Goal: Task Accomplishment & Management: Manage account settings

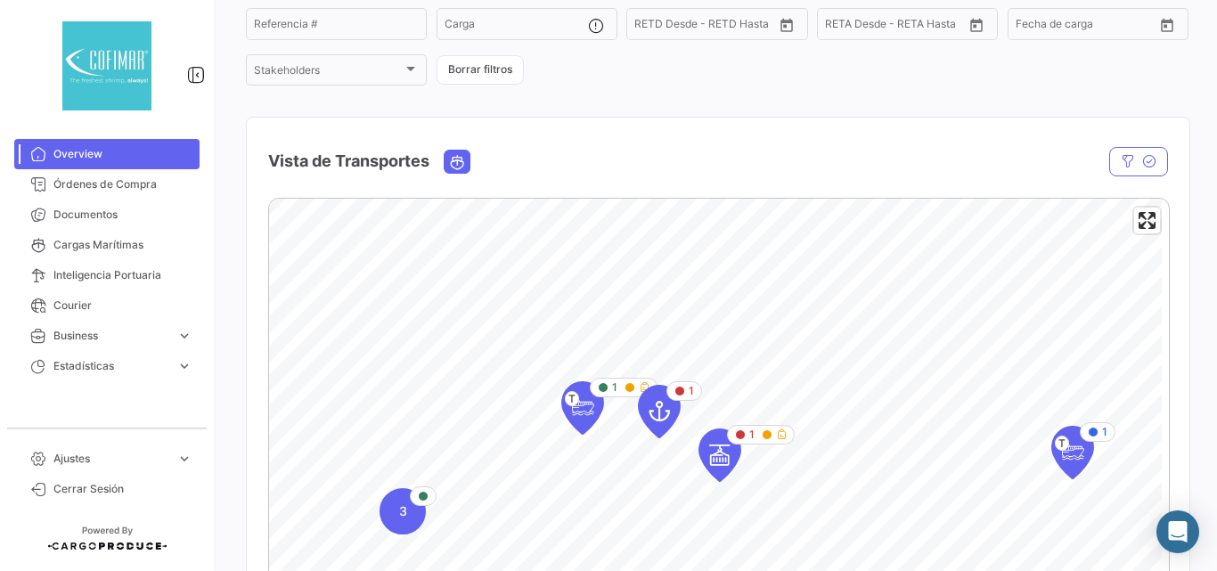
scroll to position [297, 0]
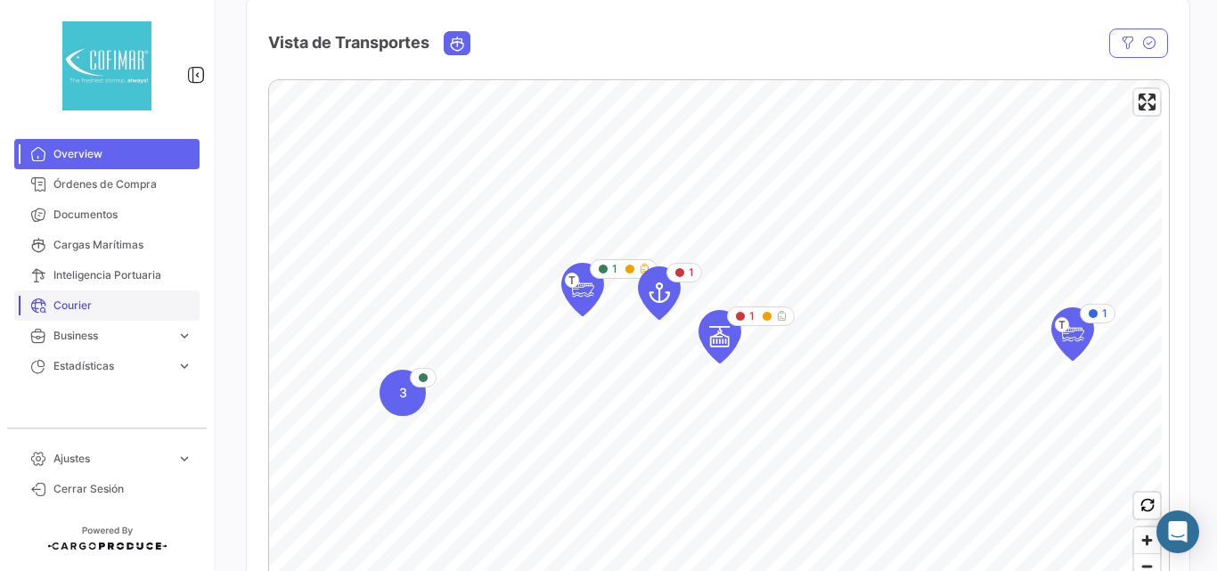
click at [49, 304] on link "Courier" at bounding box center [106, 305] width 185 height 30
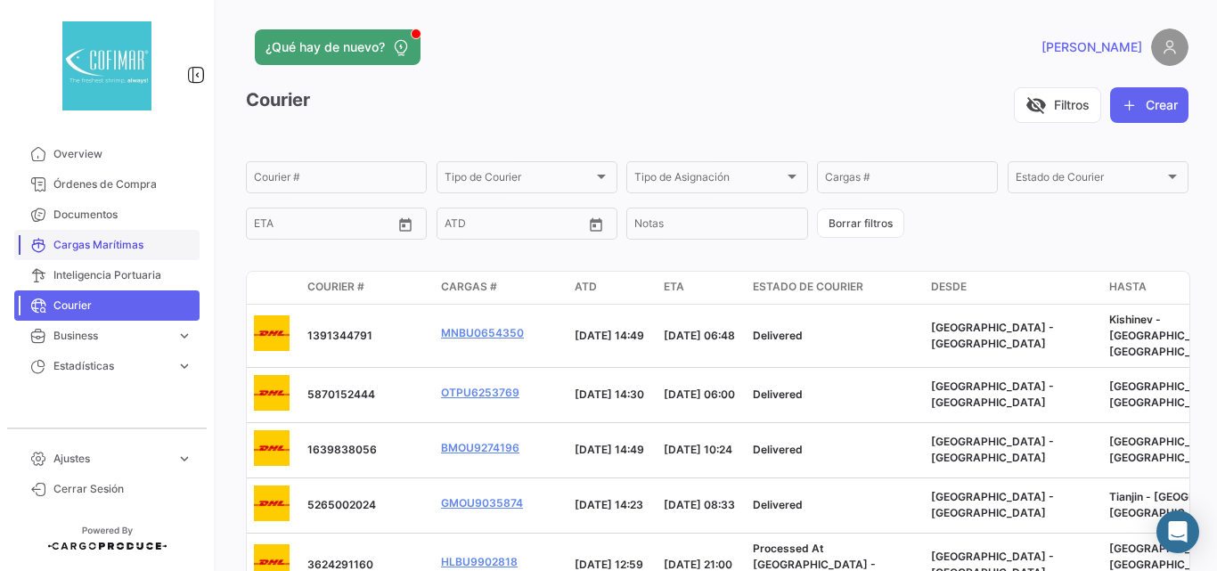
click at [109, 236] on link "Cargas Marítimas" at bounding box center [106, 245] width 185 height 30
click at [103, 211] on span "Documentos" at bounding box center [122, 215] width 139 height 16
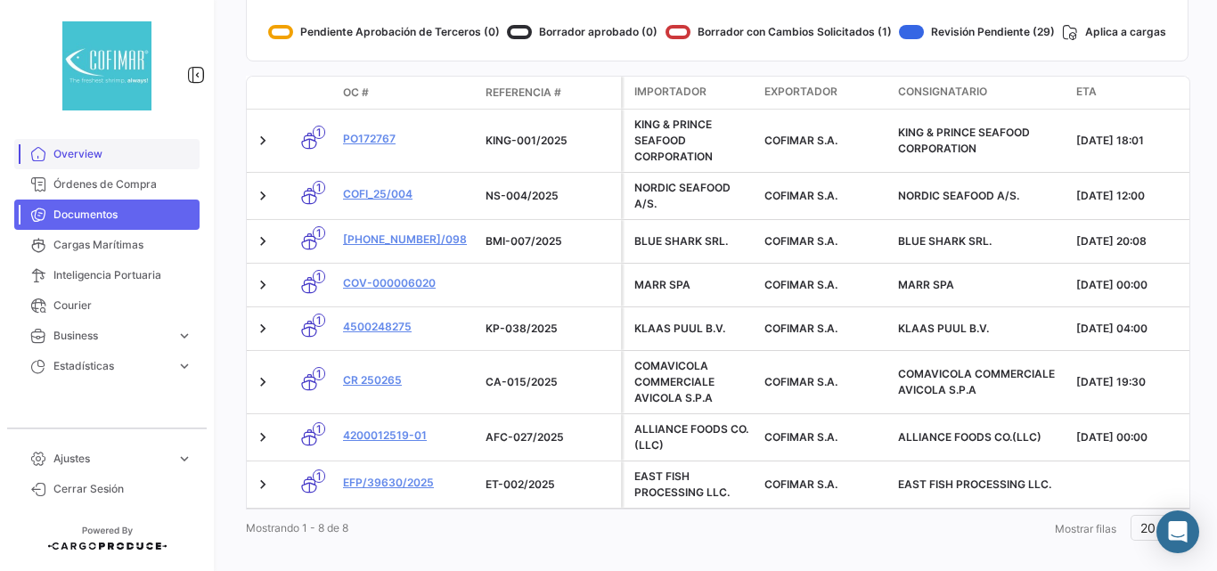
click at [82, 151] on span "Overview" at bounding box center [122, 154] width 139 height 16
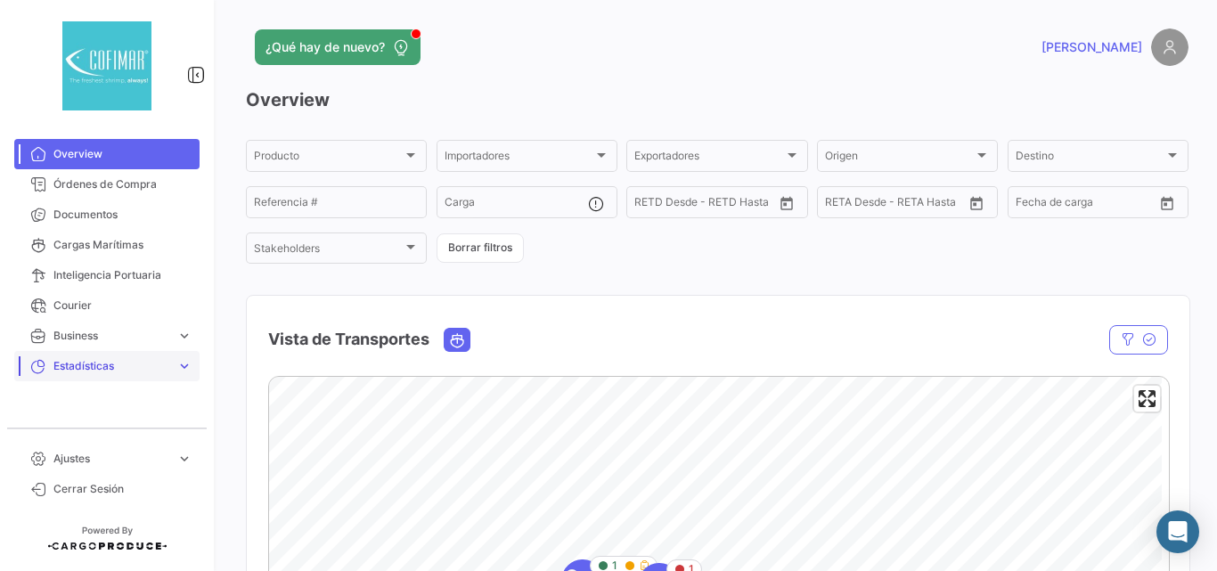
click at [80, 367] on span "Estadísticas" at bounding box center [111, 366] width 116 height 16
click at [65, 149] on span "Overview" at bounding box center [122, 154] width 139 height 16
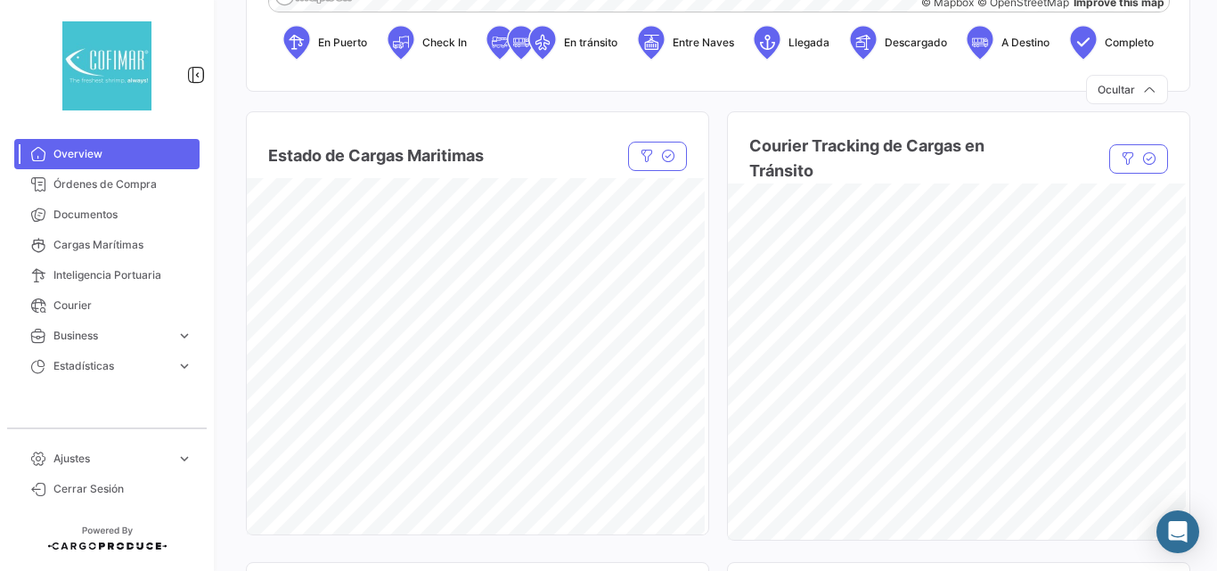
scroll to position [951, 0]
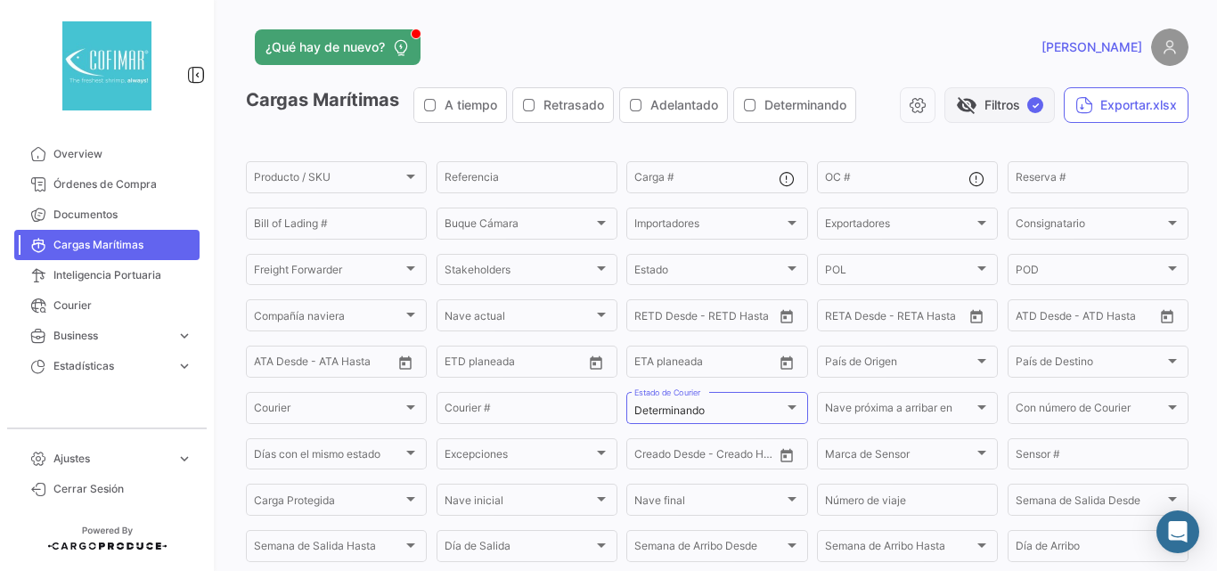
click at [991, 102] on button "visibility_off Filtros ✓" at bounding box center [1000, 105] width 110 height 36
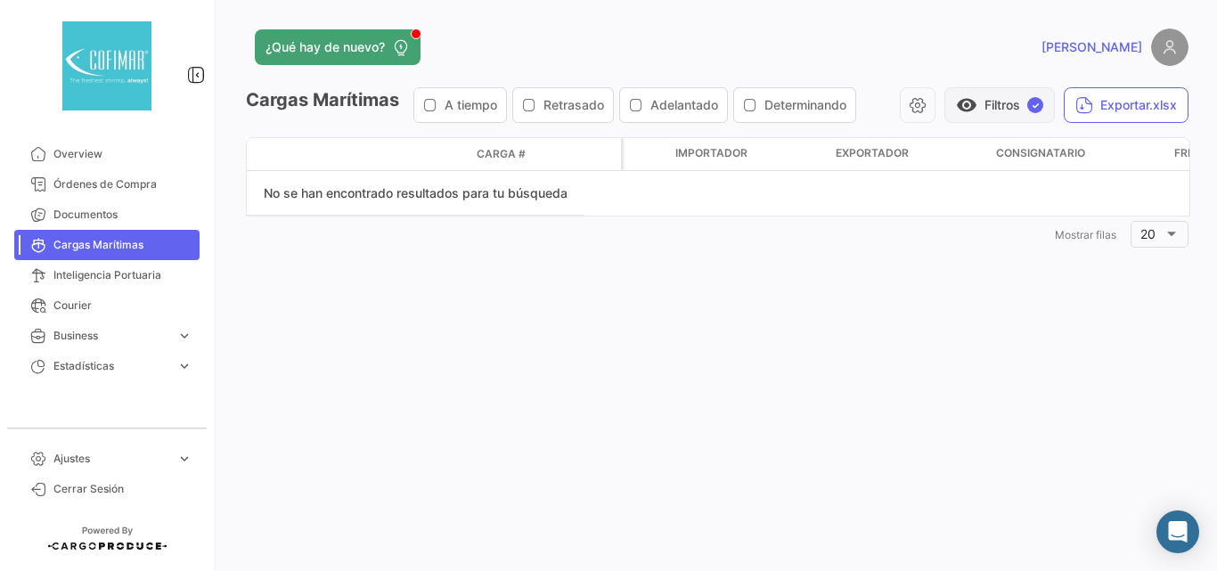
click at [991, 102] on button "visibility Filtros ✓" at bounding box center [1000, 105] width 110 height 36
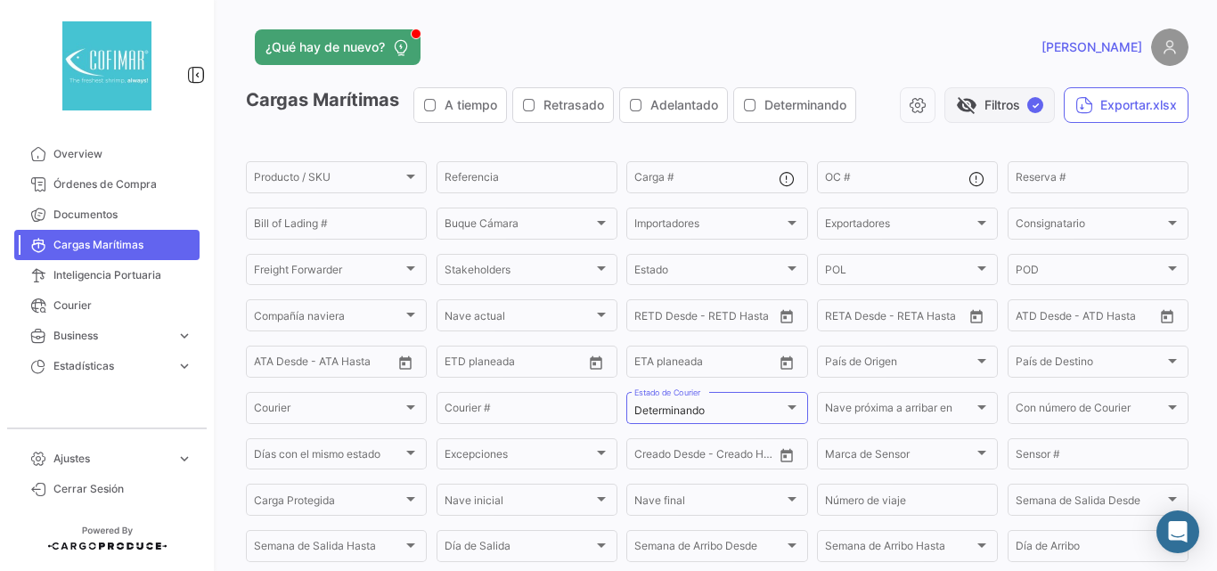
click at [969, 96] on button "visibility_off Filtros ✓" at bounding box center [1000, 105] width 110 height 36
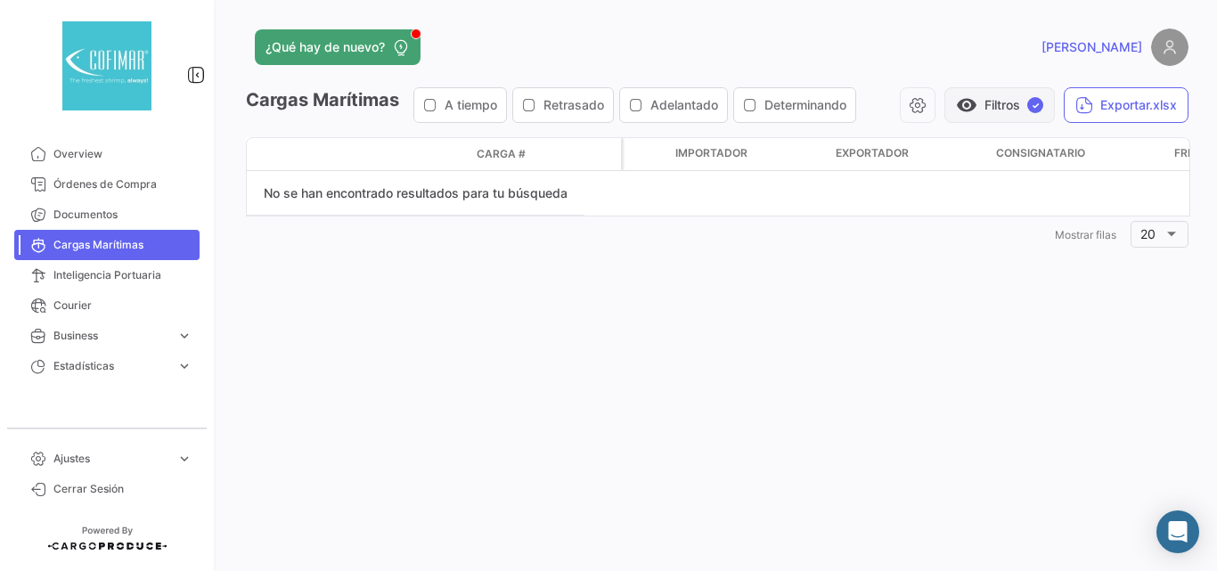
click at [969, 96] on span "visibility" at bounding box center [966, 104] width 21 height 21
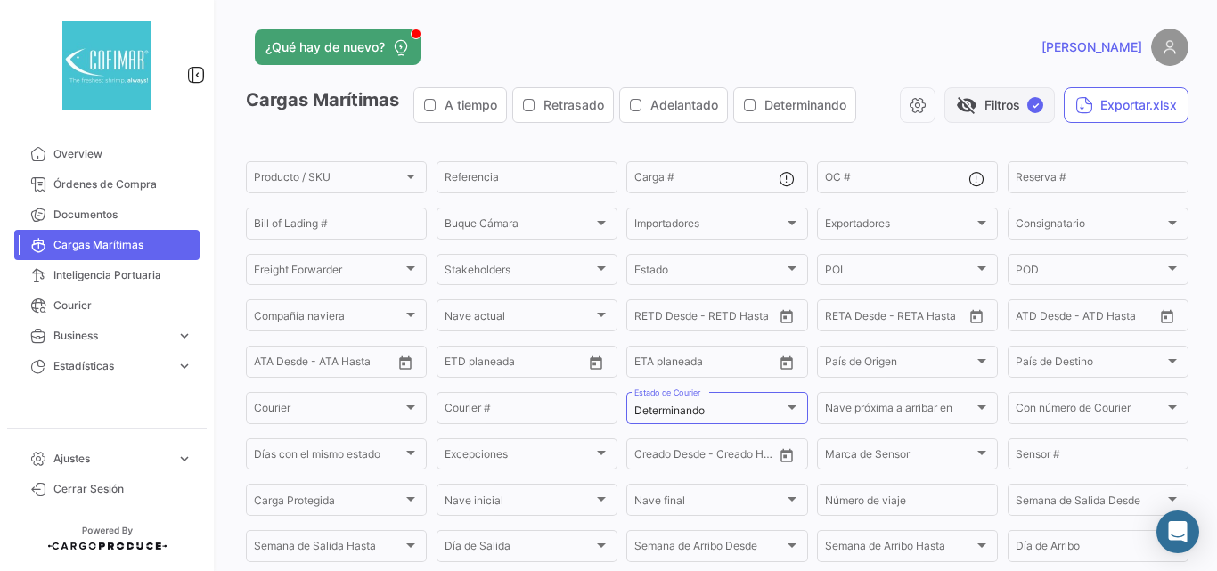
click at [971, 104] on button "visibility_off Filtros ✓" at bounding box center [1000, 105] width 110 height 36
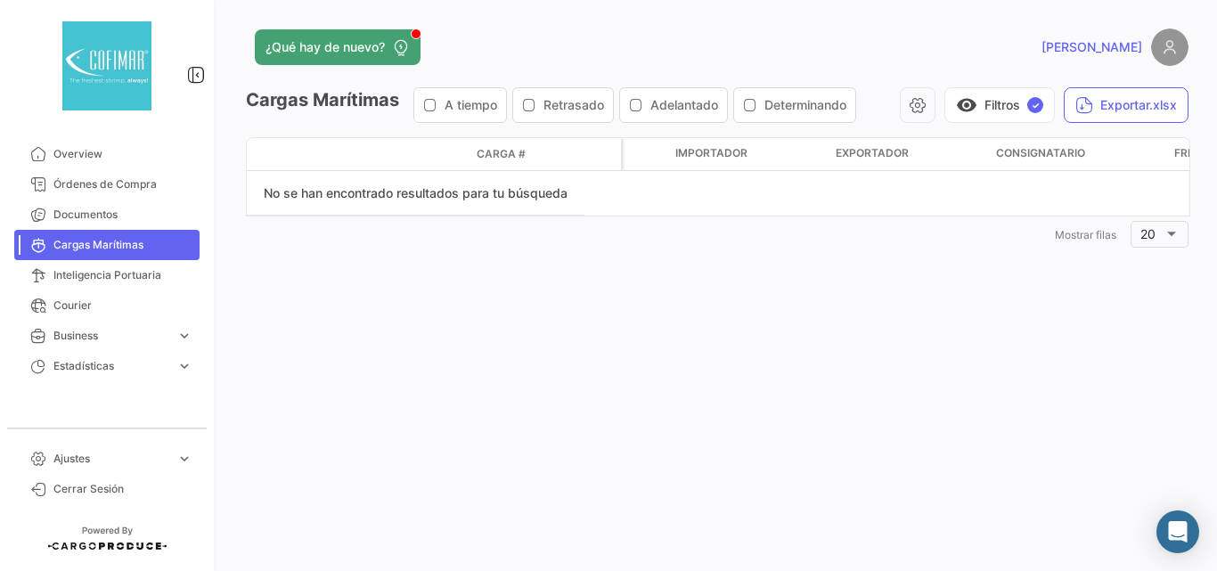
click at [997, 86] on app-header "¿Qué hay de nuevo? [PERSON_NAME]" at bounding box center [717, 58] width 943 height 59
click at [985, 102] on button "visibility Filtros ✓" at bounding box center [1000, 105] width 110 height 36
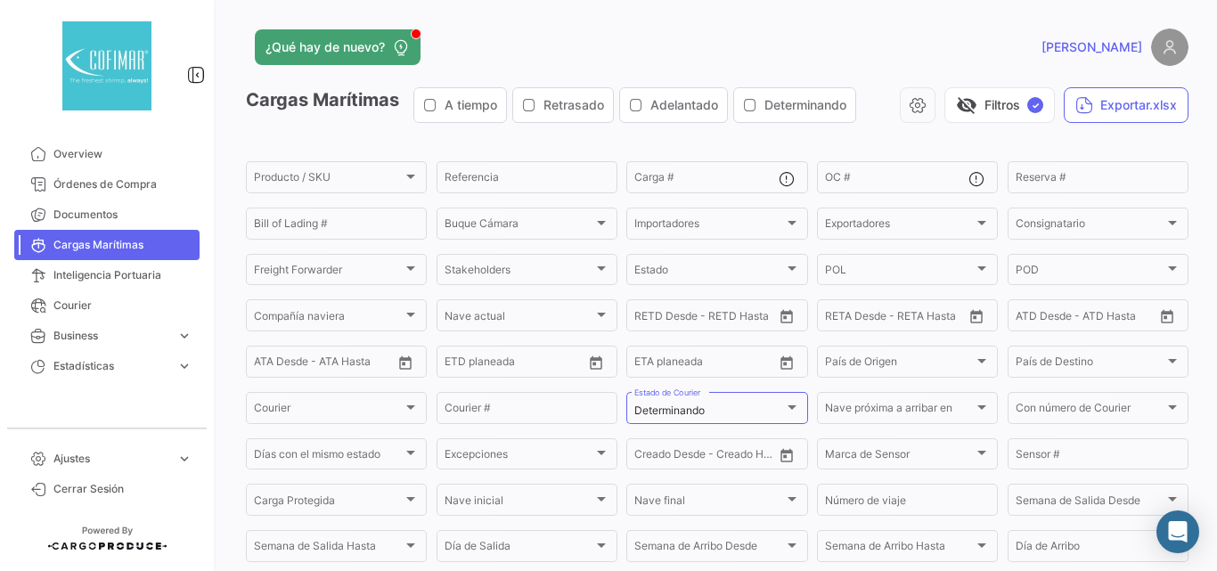
scroll to position [218, 0]
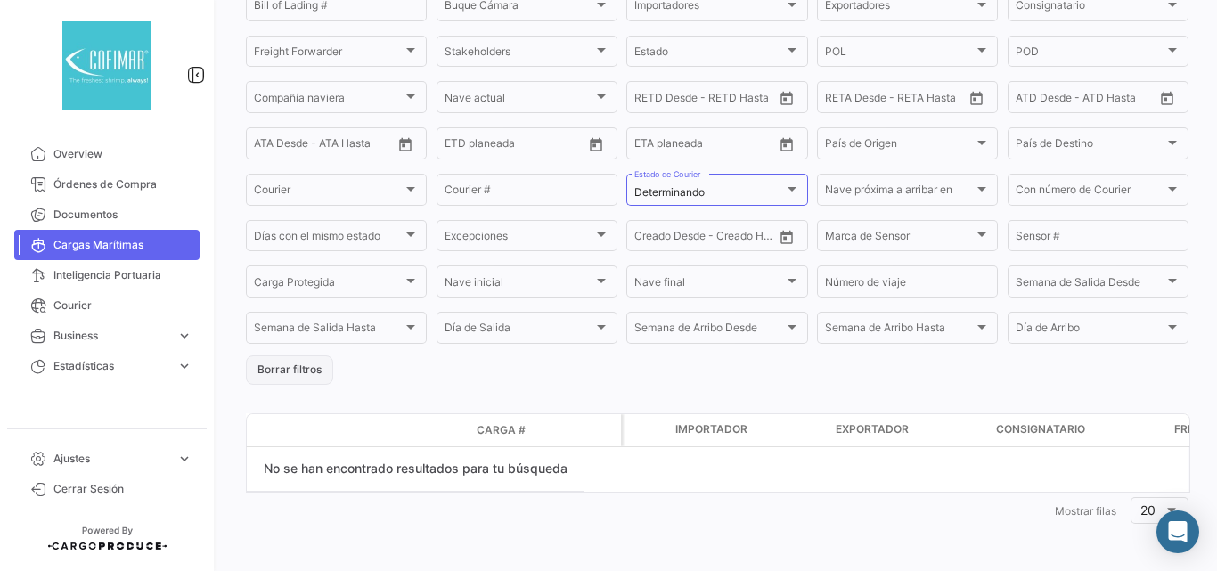
click at [289, 367] on button "Borrar filtros" at bounding box center [289, 370] width 87 height 29
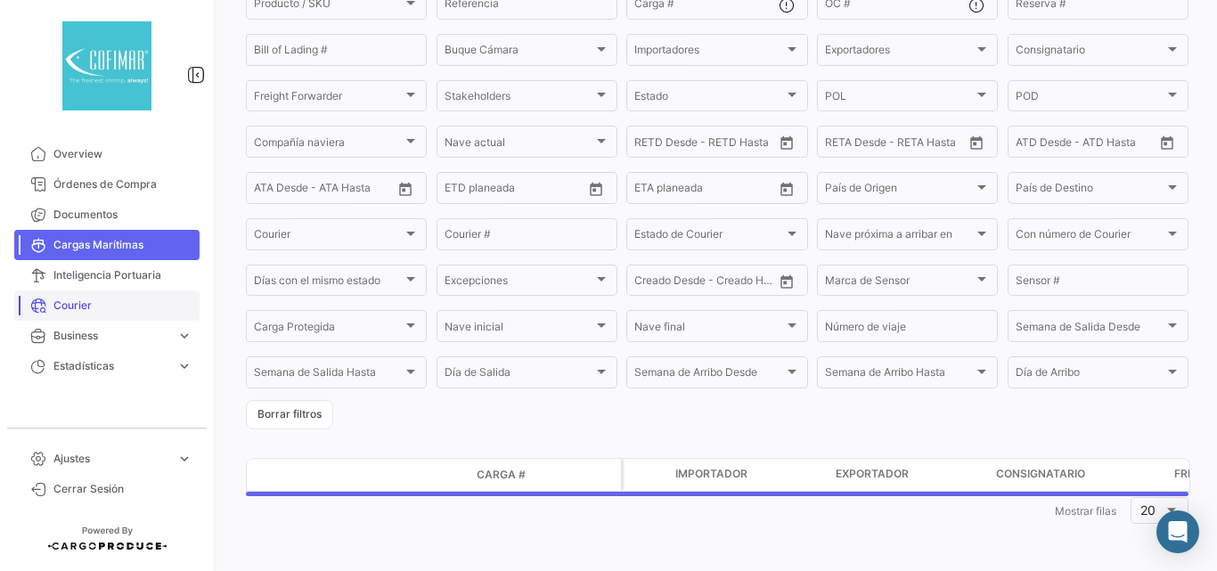
click at [88, 296] on link "Courier" at bounding box center [106, 305] width 185 height 30
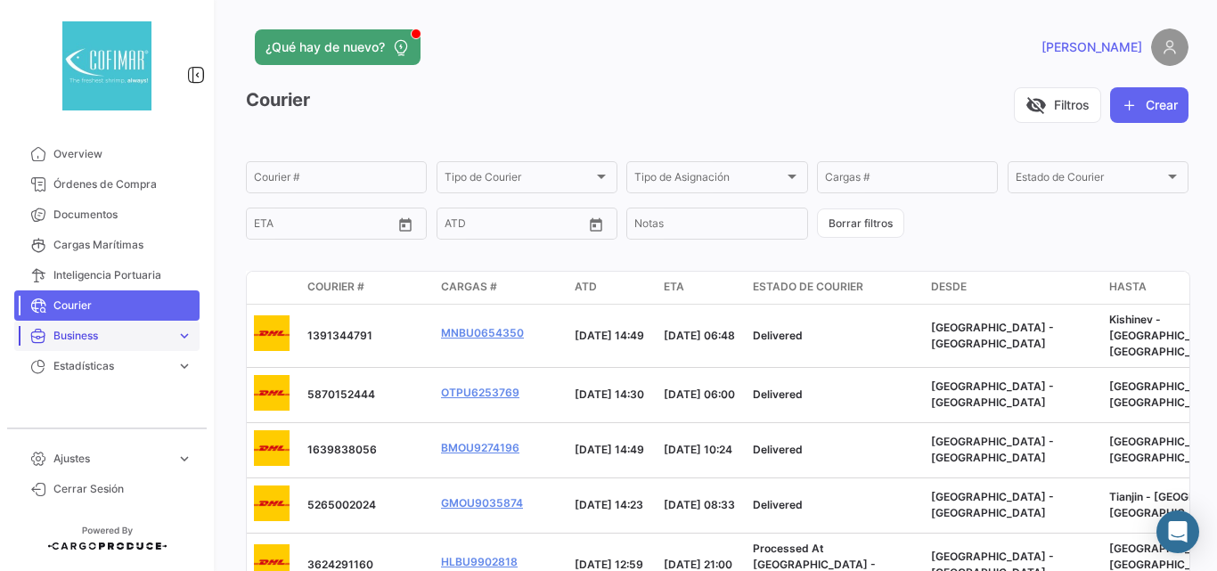
click at [91, 331] on span "Business" at bounding box center [111, 336] width 116 height 16
click at [110, 457] on span "Ajustes" at bounding box center [111, 459] width 116 height 16
click at [99, 414] on link "Usuarios" at bounding box center [119, 421] width 160 height 27
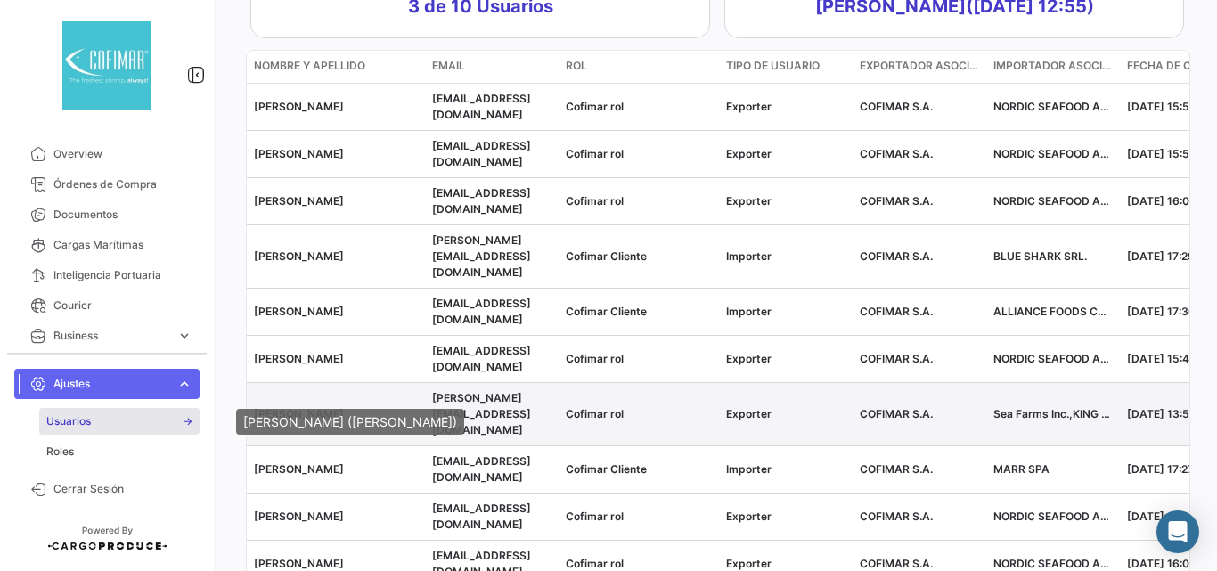
click at [315, 407] on span "[PERSON_NAME]" at bounding box center [299, 413] width 90 height 13
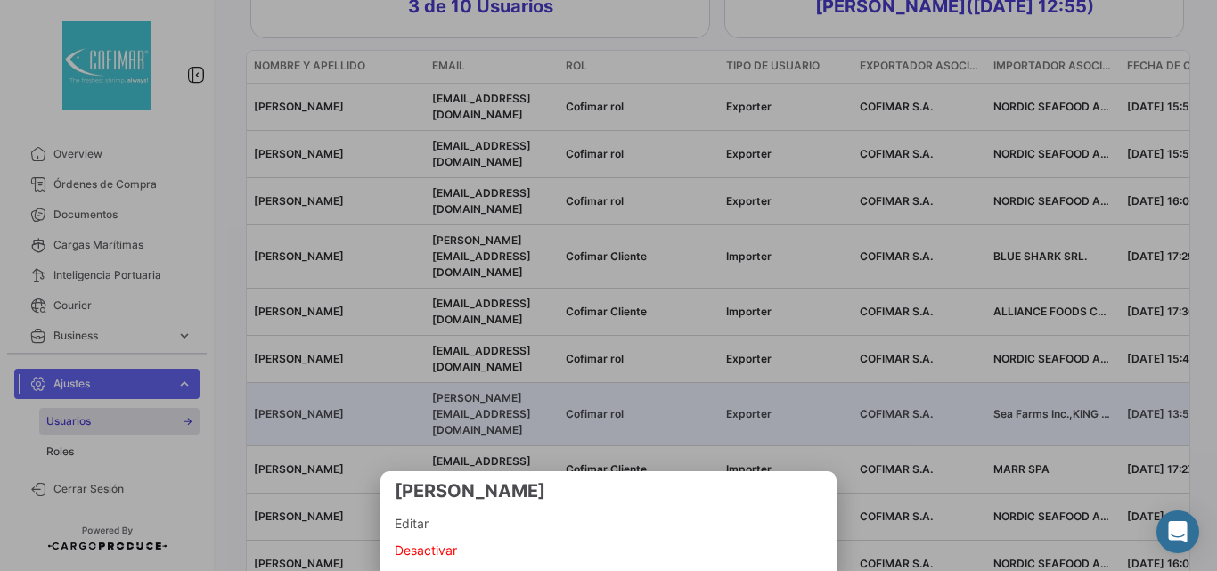
click at [446, 524] on span "Editar" at bounding box center [609, 523] width 428 height 21
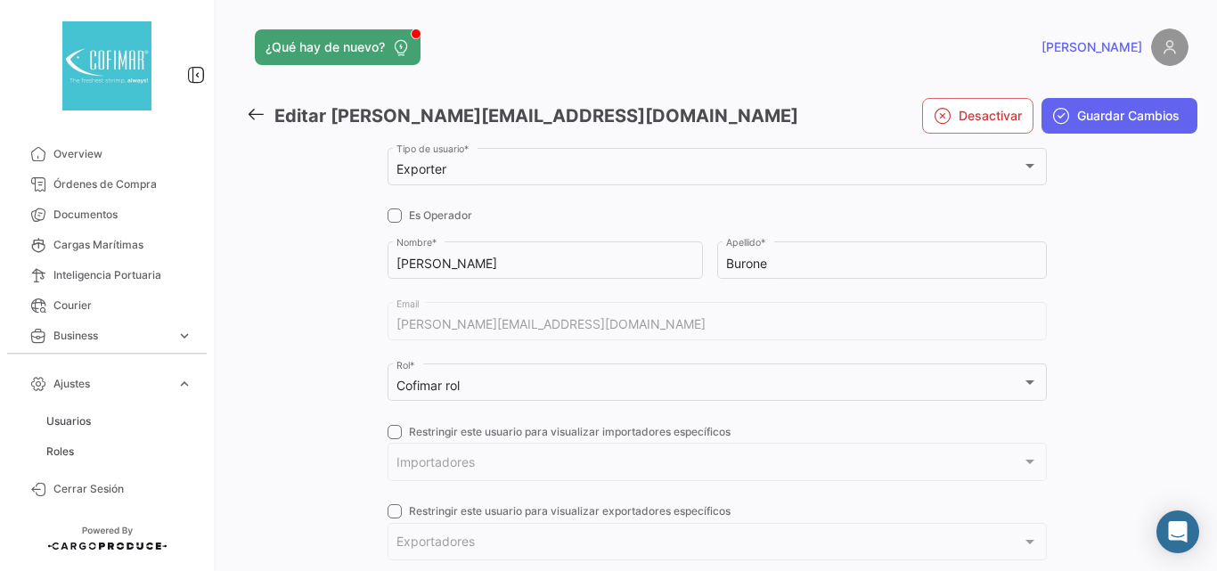
checkbox input "true"
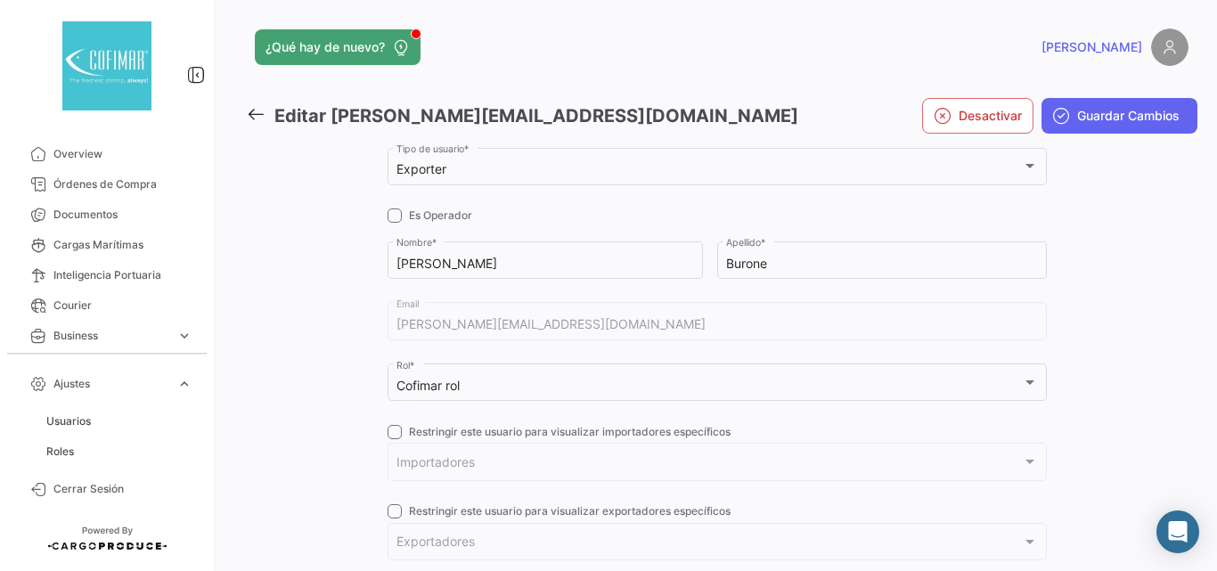
checkbox input "true"
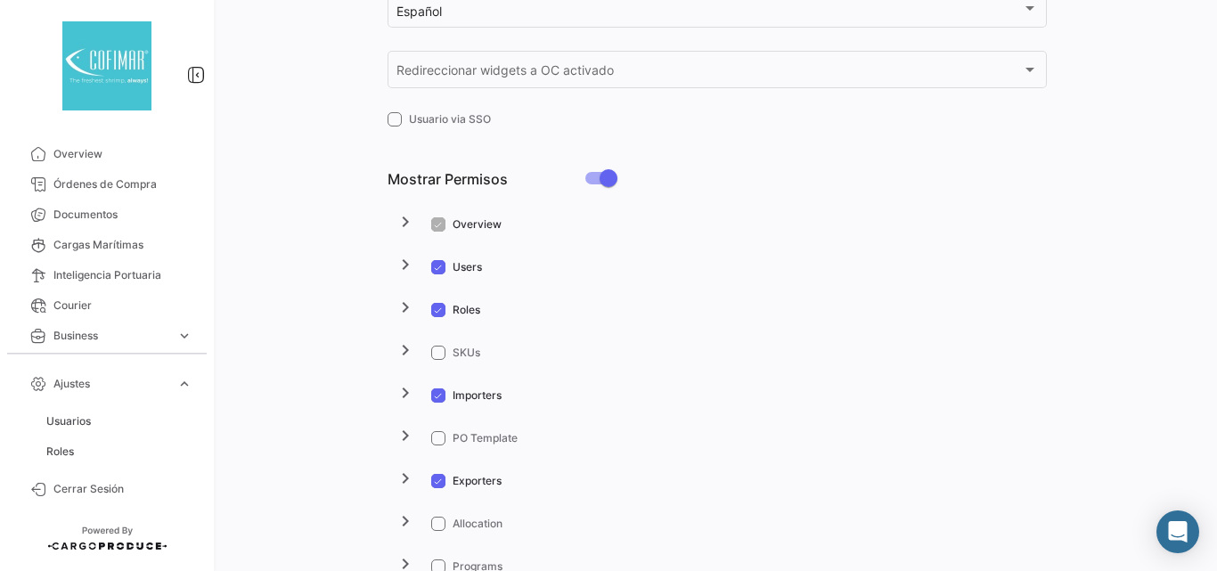
scroll to position [773, 0]
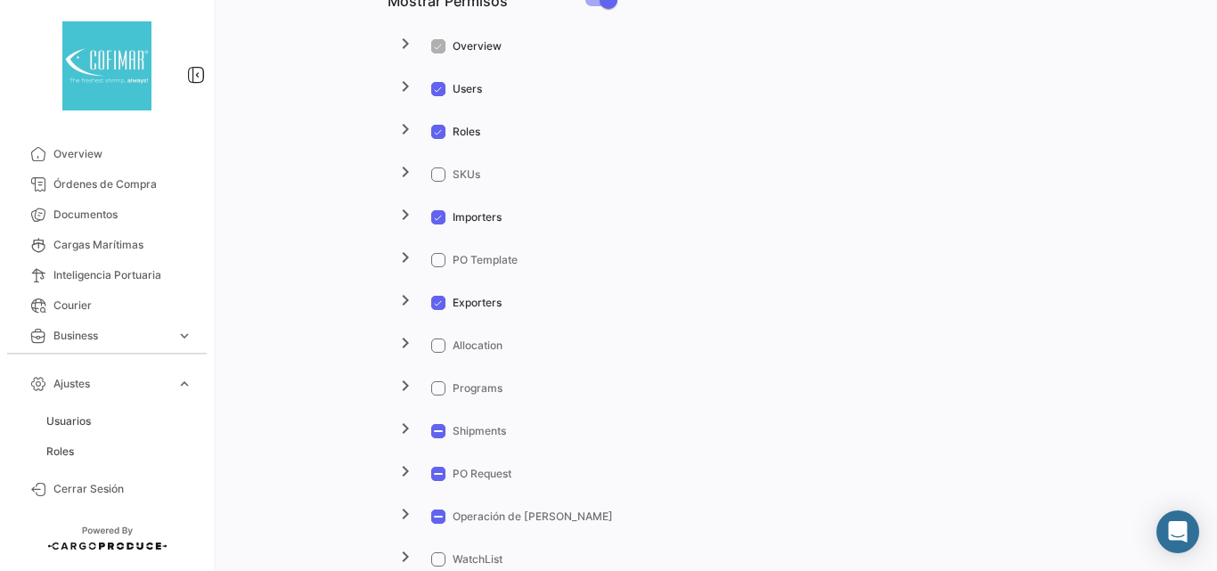
click at [443, 211] on span at bounding box center [438, 217] width 14 height 14
click at [438, 225] on input "Importers" at bounding box center [438, 225] width 1 height 1
checkbox input "false"
click at [432, 299] on span at bounding box center [438, 303] width 14 height 14
click at [438, 310] on input "Exporters" at bounding box center [438, 310] width 1 height 1
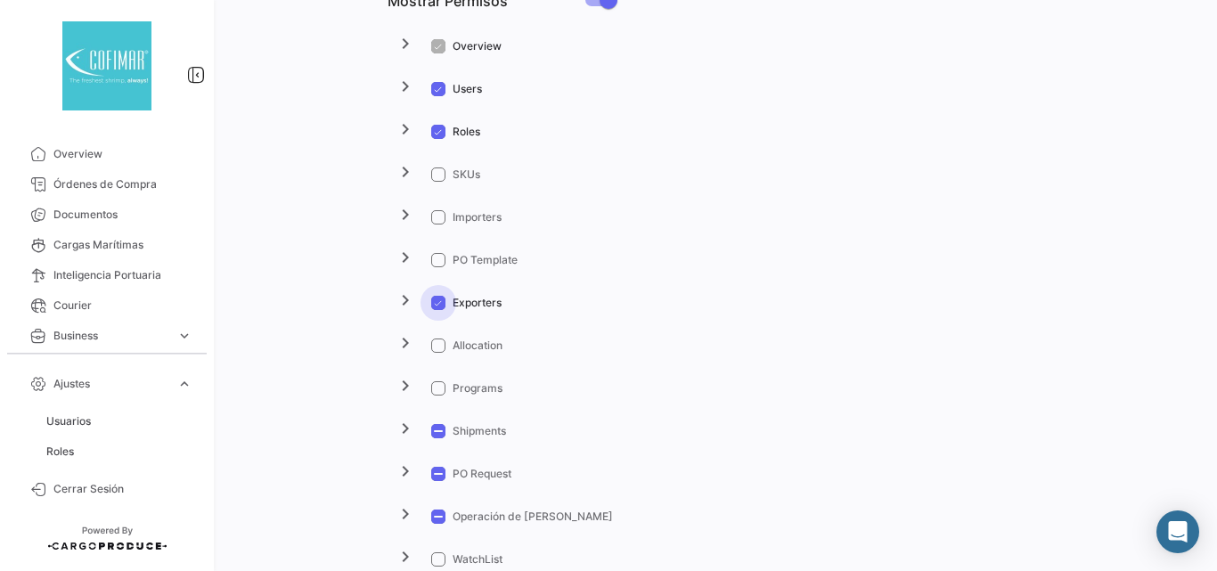
checkbox input "false"
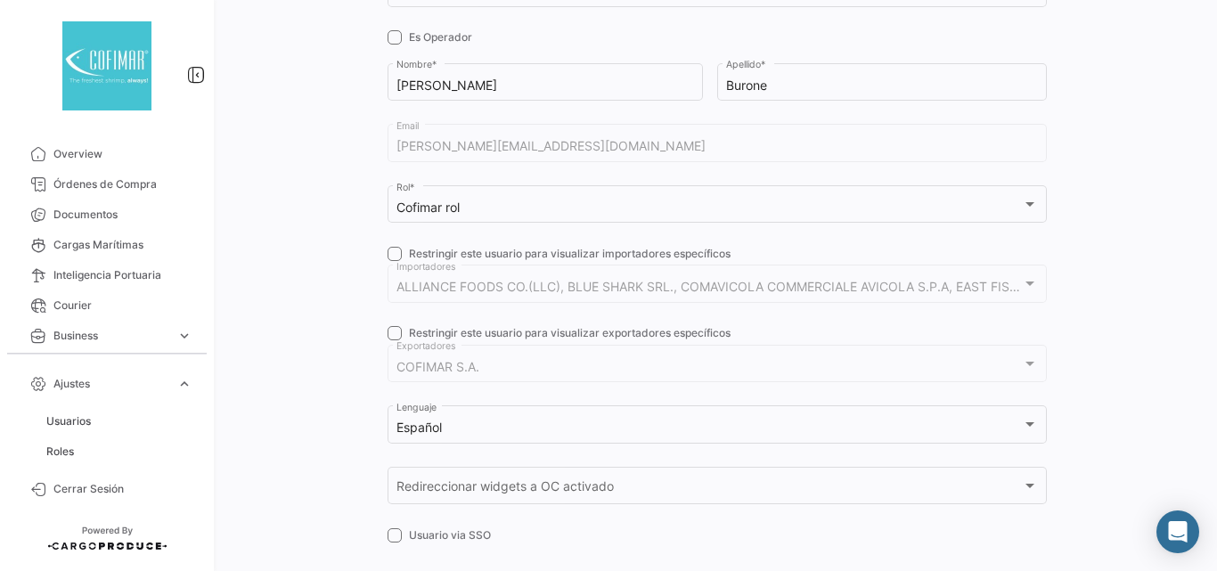
scroll to position [0, 0]
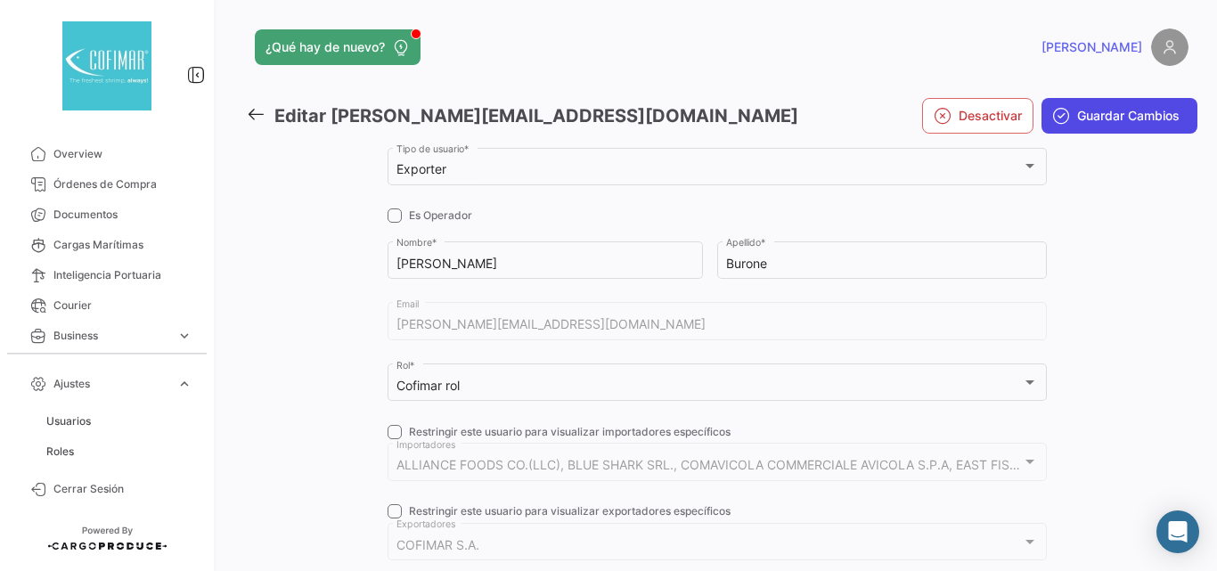
click at [1109, 110] on span "Guardar Cambios" at bounding box center [1128, 116] width 102 height 18
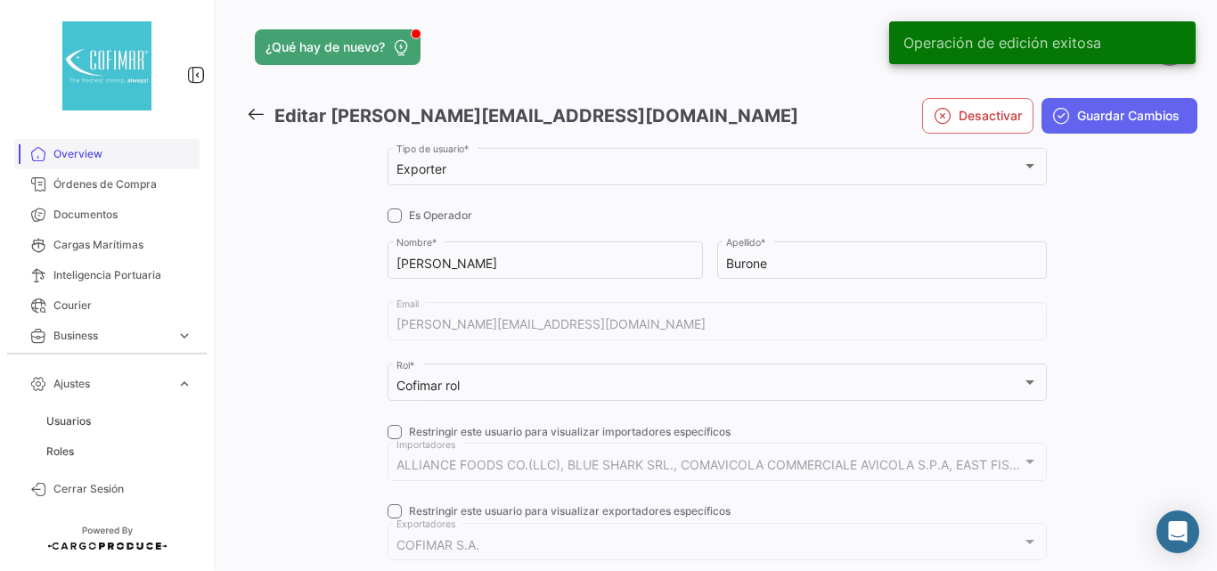
click at [51, 152] on link "Overview" at bounding box center [106, 154] width 185 height 30
